Goal: Information Seeking & Learning: Understand process/instructions

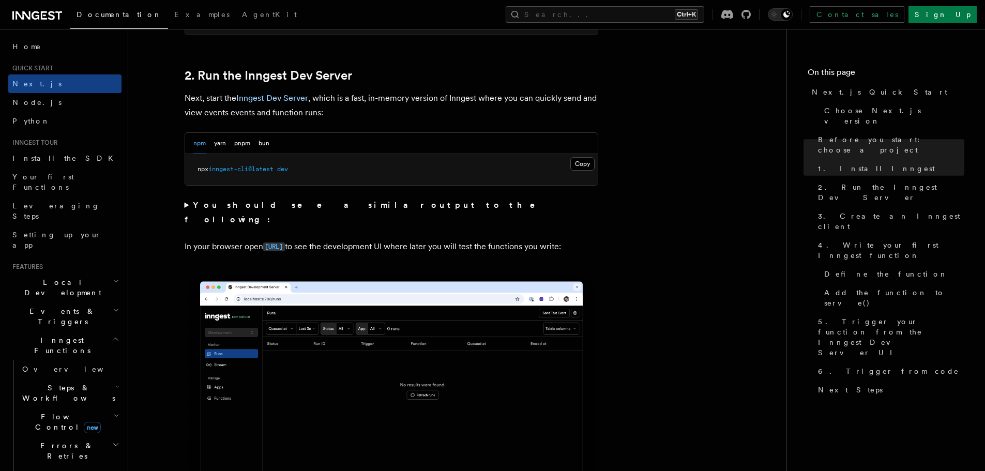
scroll to position [724, 0]
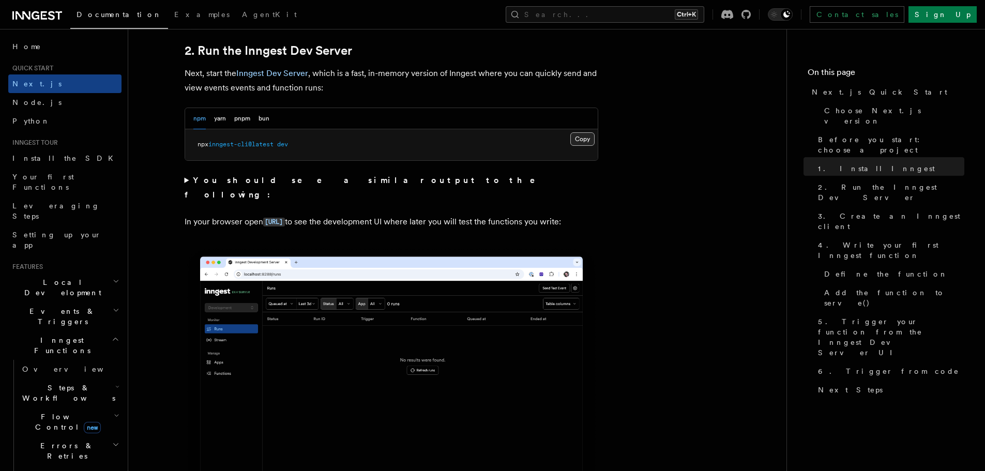
click at [584, 138] on button "Copy Copied" at bounding box center [583, 138] width 24 height 13
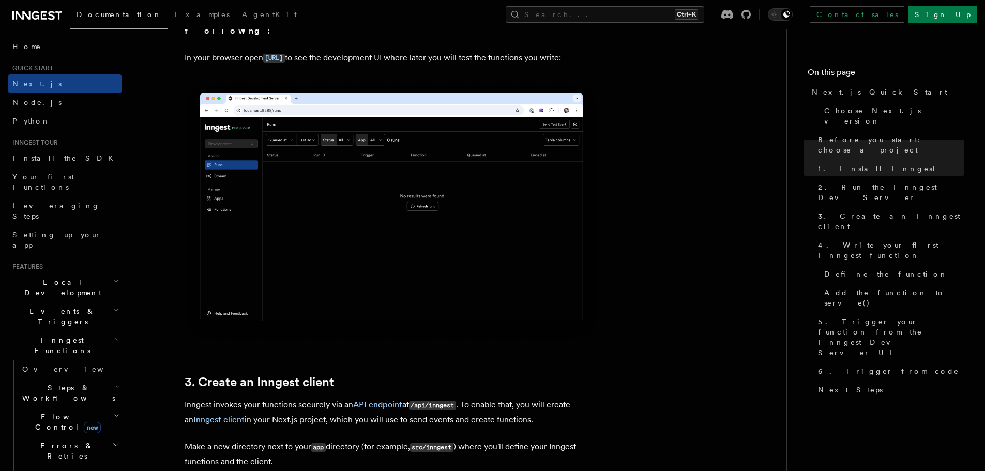
scroll to position [931, 0]
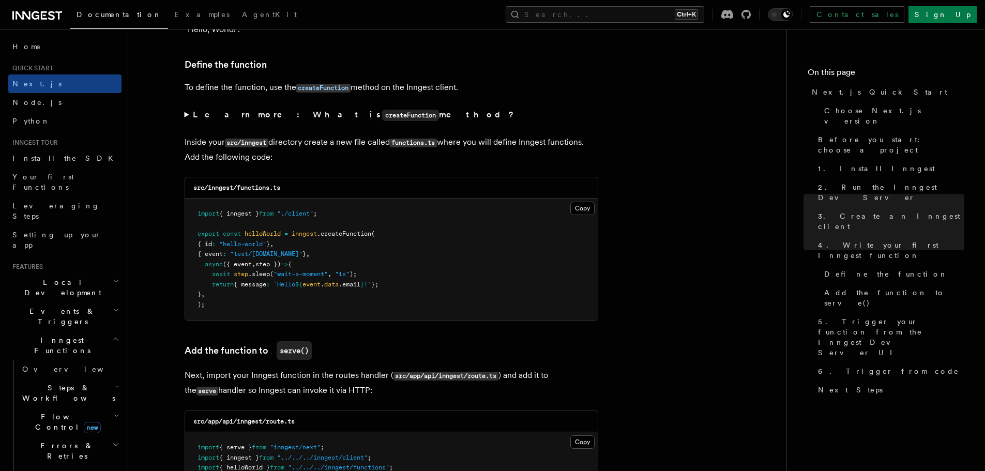
scroll to position [1759, 0]
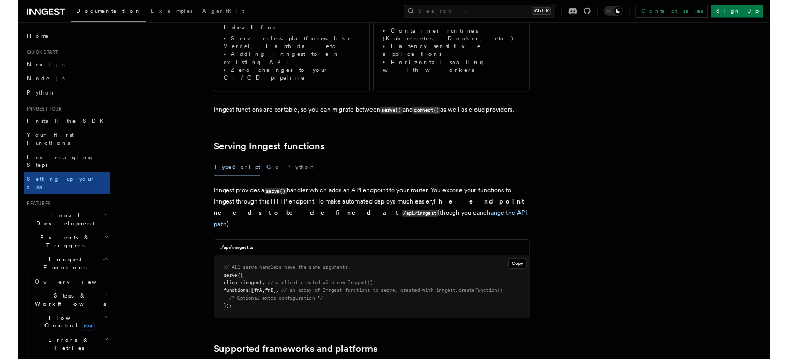
scroll to position [103, 0]
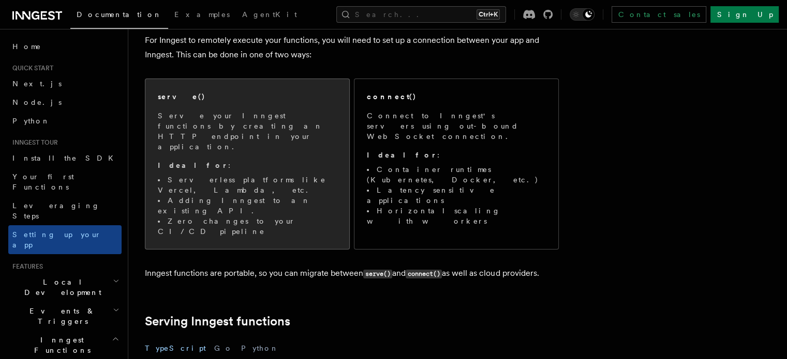
click at [279, 175] on li "Serverless platforms like Vercel, Lambda, etc." at bounding box center [247, 185] width 179 height 21
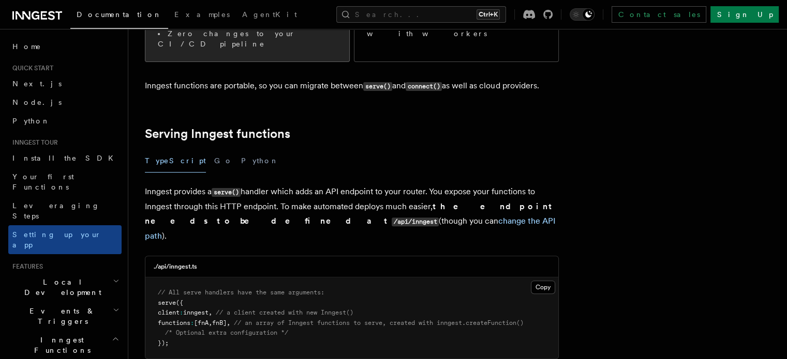
scroll to position [317, 0]
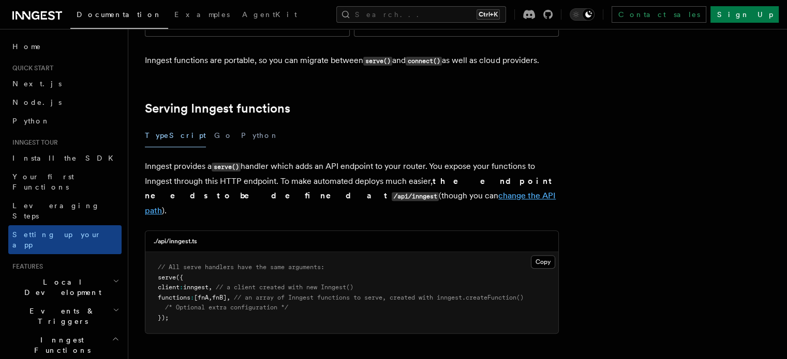
click at [305, 191] on link "change the API path" at bounding box center [350, 203] width 411 height 25
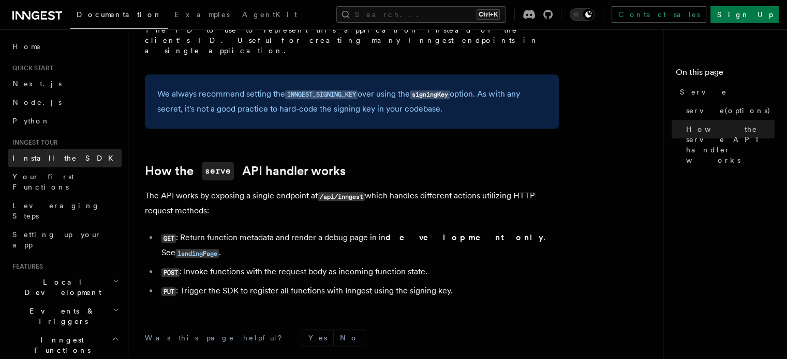
click at [67, 161] on link "Install the SDK" at bounding box center [64, 158] width 113 height 19
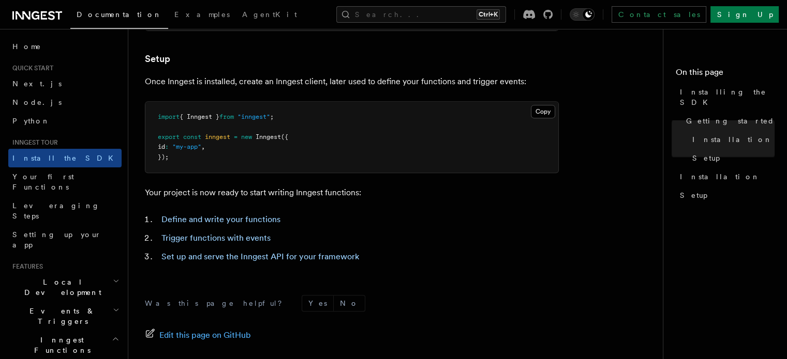
scroll to position [466, 0]
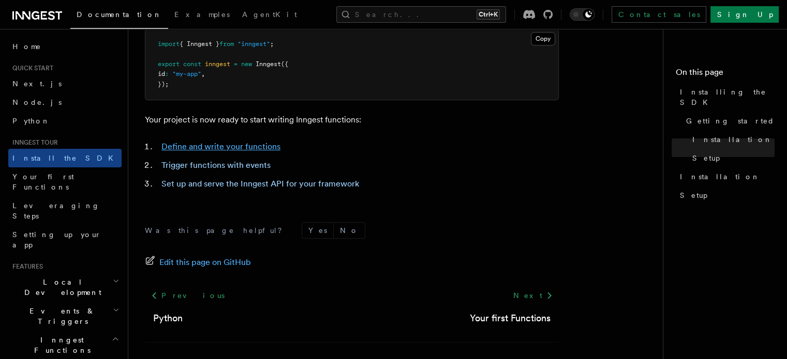
click at [237, 148] on link "Define and write your functions" at bounding box center [220, 147] width 119 height 10
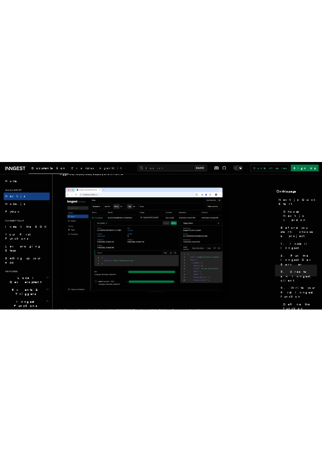
scroll to position [3931, 0]
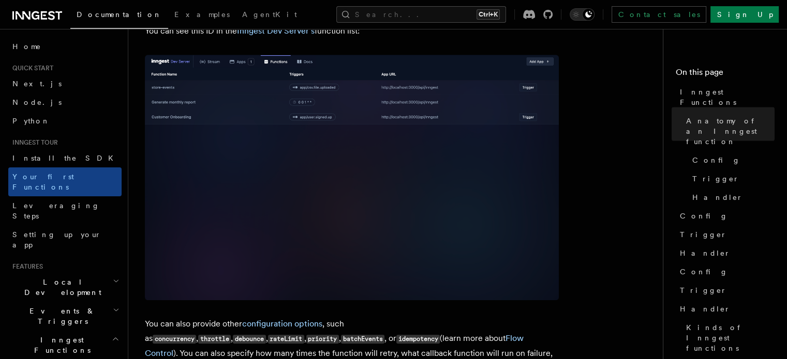
scroll to position [724, 0]
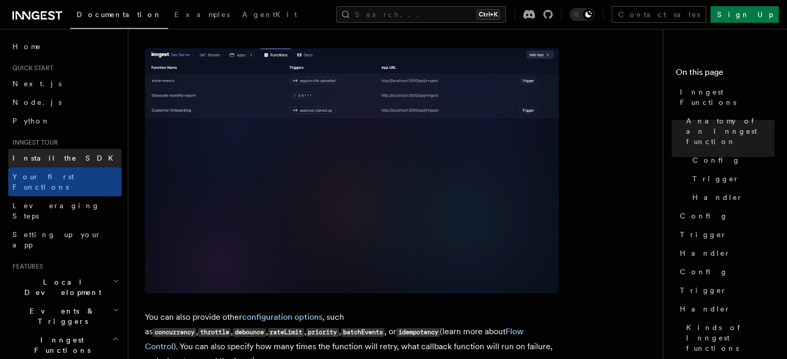
click at [62, 156] on link "Install the SDK" at bounding box center [64, 158] width 113 height 19
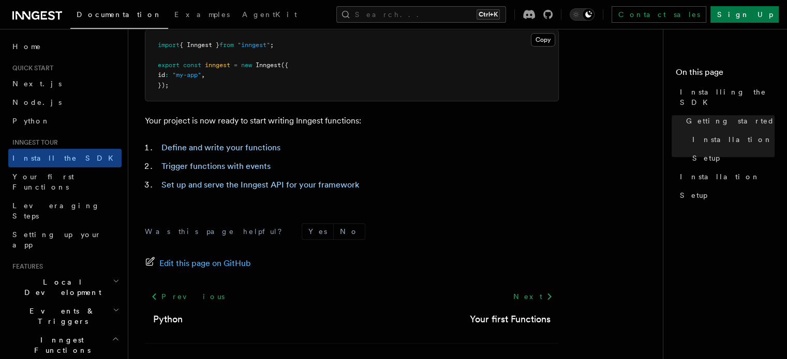
scroll to position [466, 0]
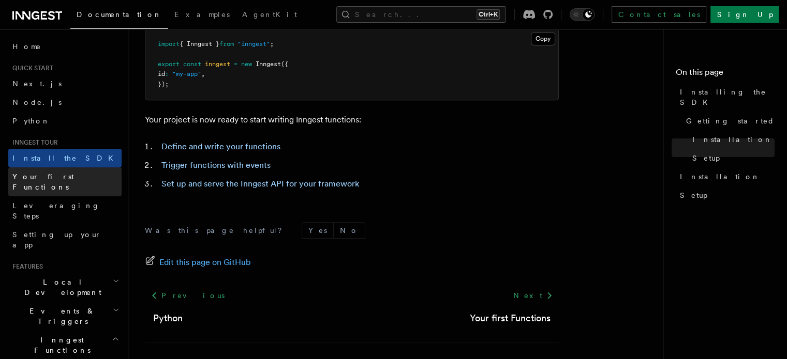
click at [68, 186] on link "Your first Functions" at bounding box center [64, 182] width 113 height 29
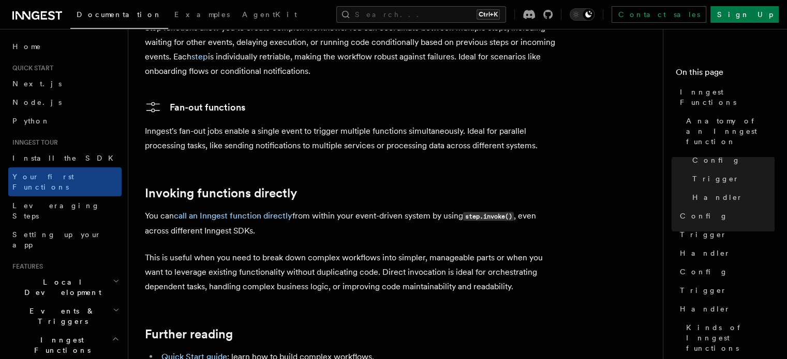
scroll to position [2069, 0]
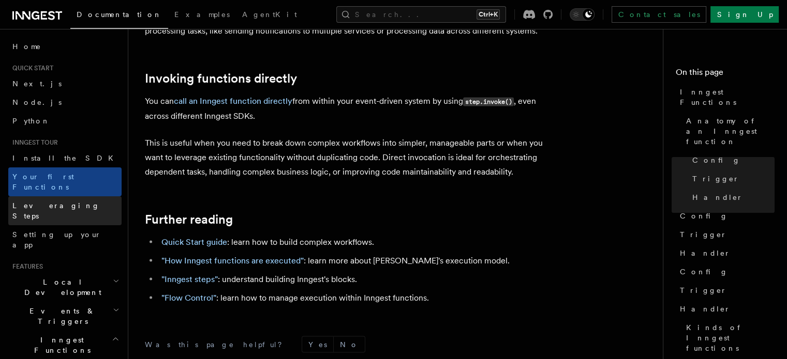
click at [84, 199] on link "Leveraging Steps" at bounding box center [64, 211] width 113 height 29
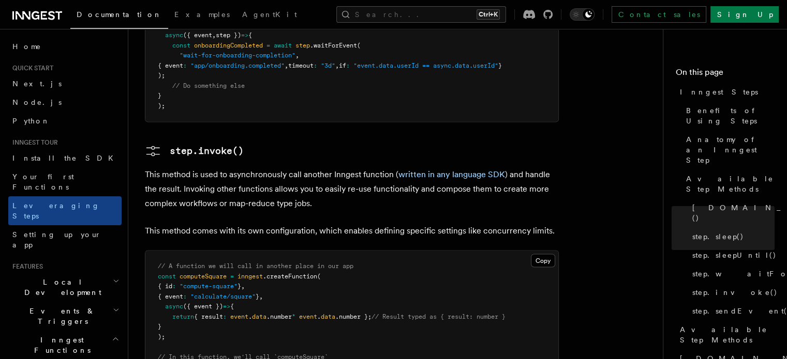
scroll to position [1759, 0]
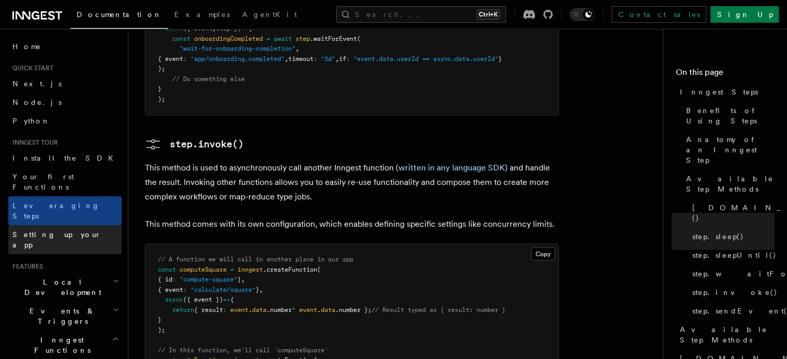
click at [47, 231] on span "Setting up your app" at bounding box center [56, 240] width 89 height 19
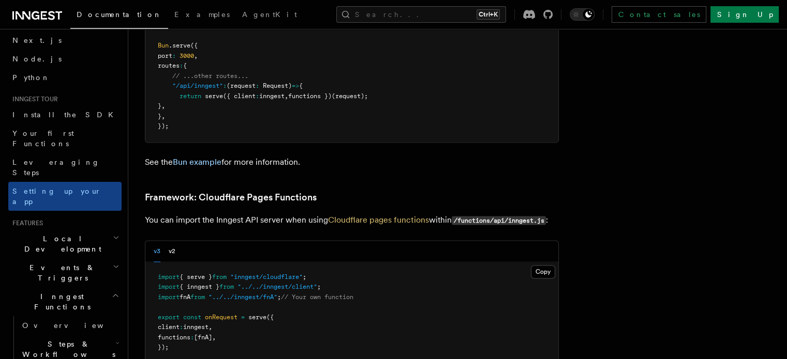
scroll to position [103, 0]
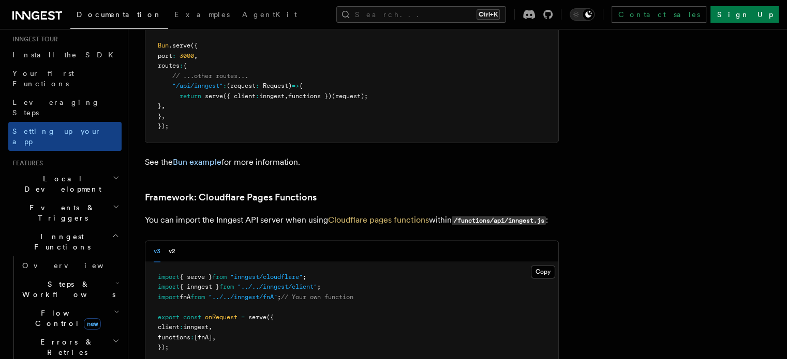
click at [113, 174] on icon "button" at bounding box center [116, 178] width 7 height 8
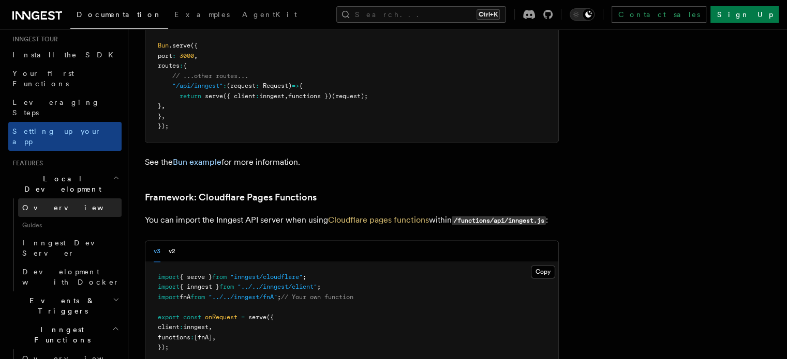
click at [66, 199] on link "Overview" at bounding box center [69, 208] width 103 height 19
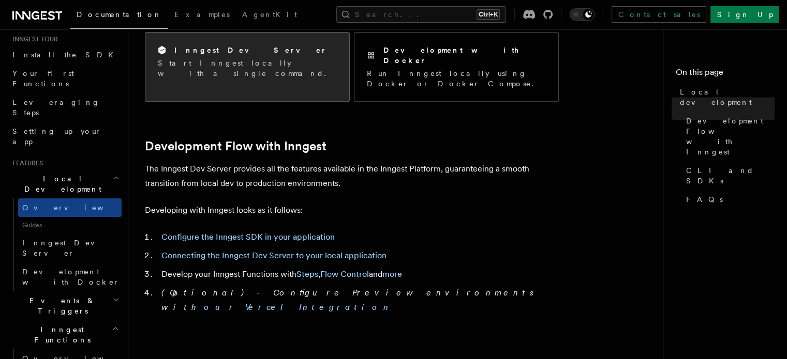
scroll to position [310, 0]
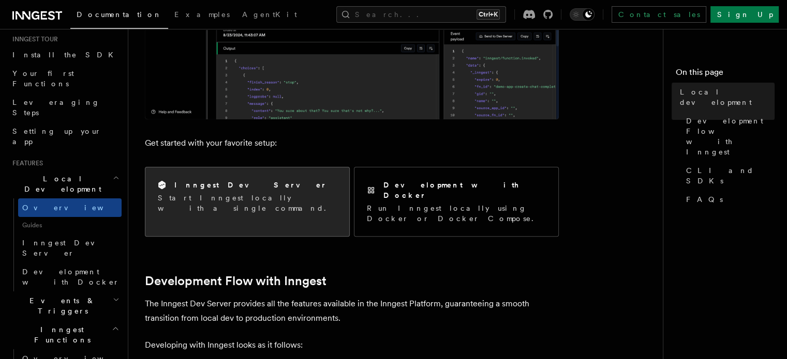
click at [251, 193] on p "Start Inngest locally with a single command." at bounding box center [247, 203] width 179 height 21
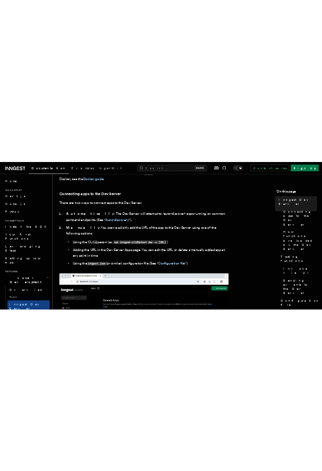
scroll to position [747, 0]
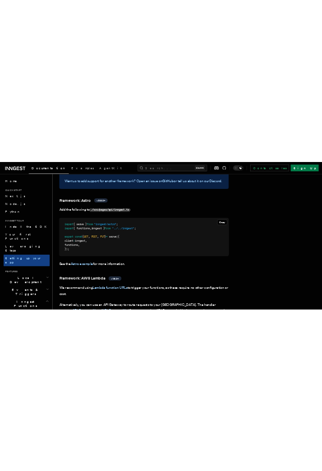
scroll to position [879, 0]
